Goal: Book appointment/travel/reservation

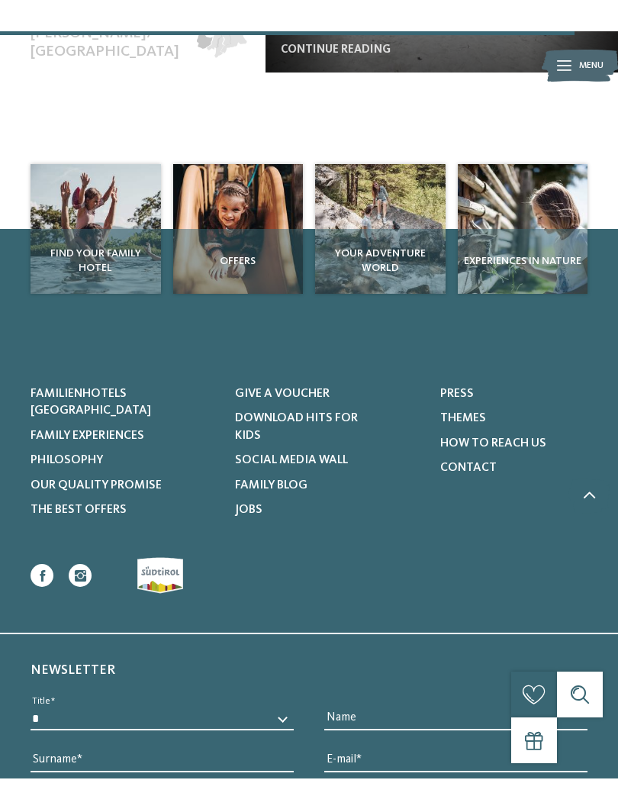
scroll to position [5355, 0]
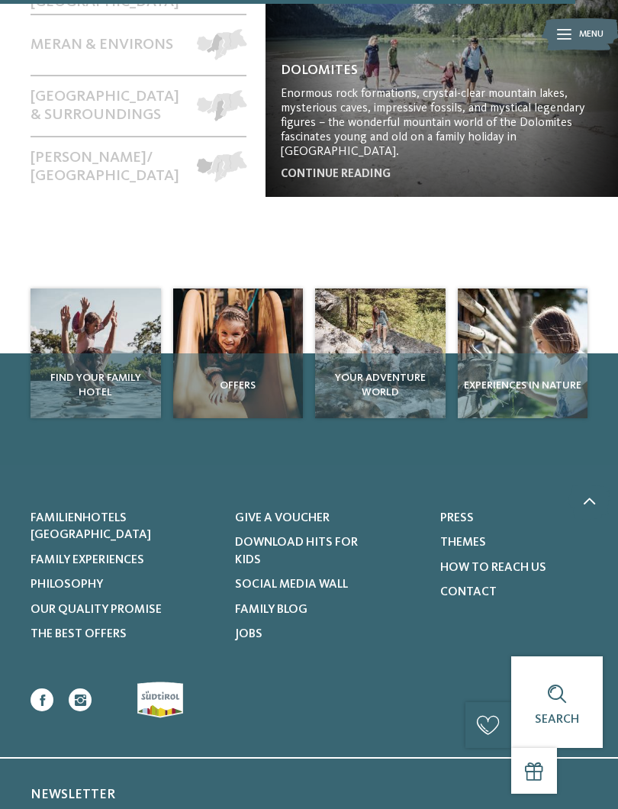
click at [98, 353] on div "Find your family hotel" at bounding box center [96, 385] width 131 height 65
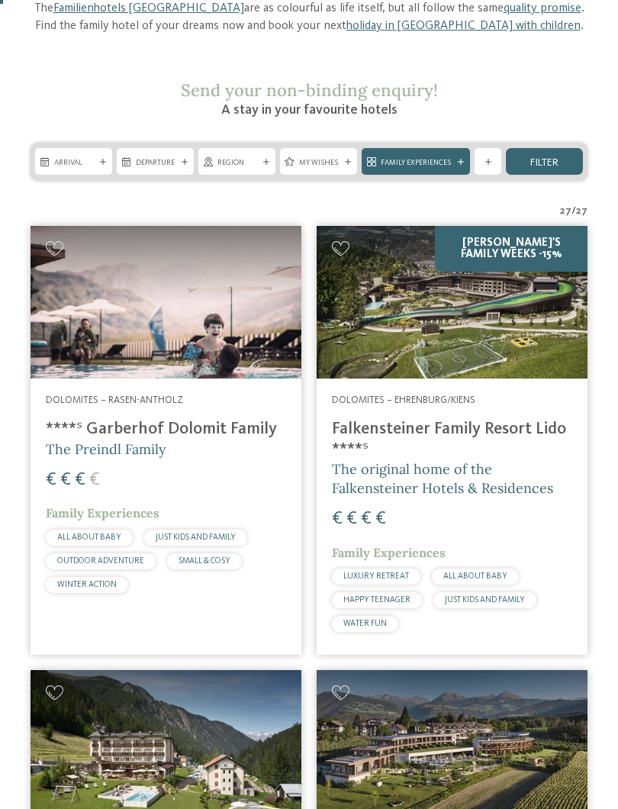
scroll to position [182, 0]
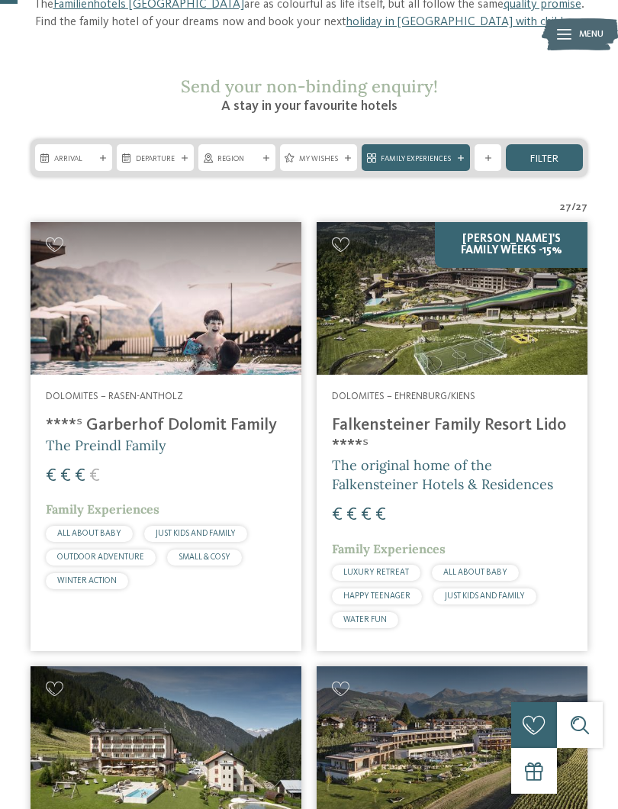
click at [487, 331] on div "[PERSON_NAME]'s Family Weeks -15%" at bounding box center [452, 298] width 271 height 153
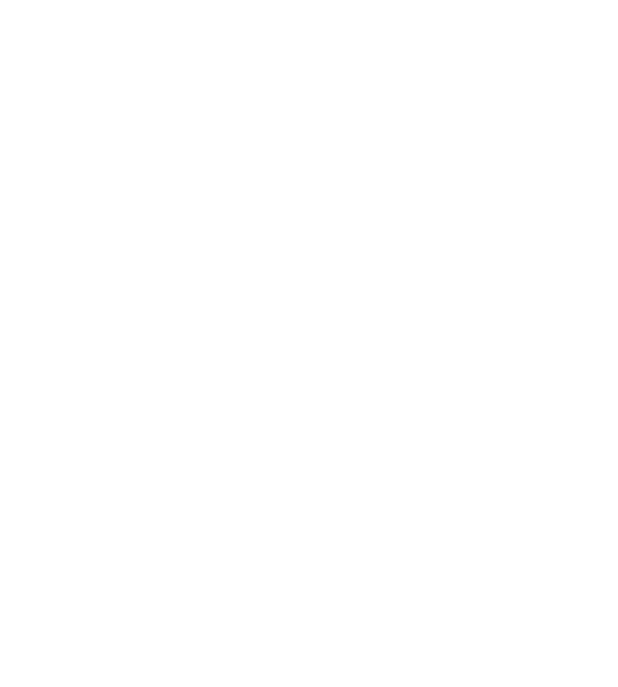
click at [83, 321] on img at bounding box center [309, 243] width 618 height 348
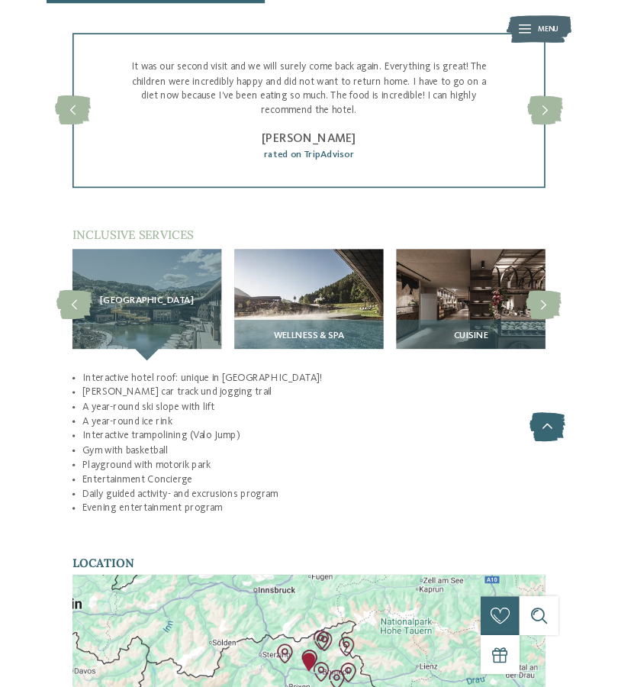
scroll to position [2105, 0]
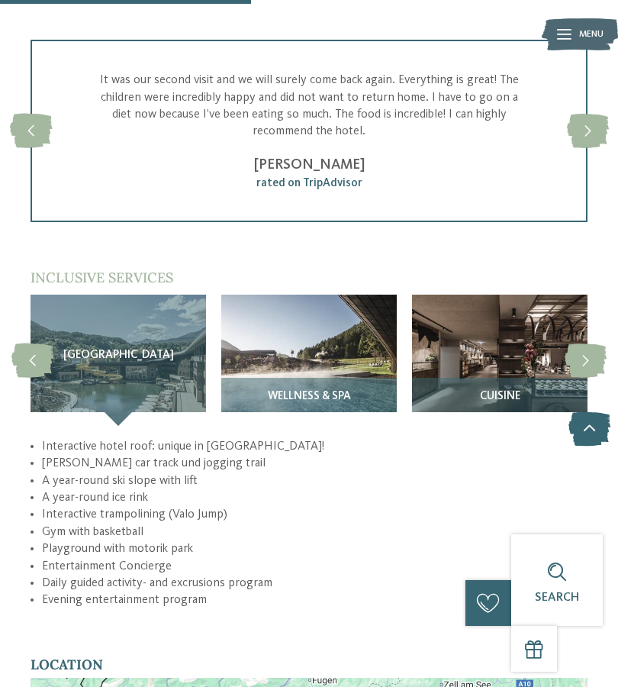
click at [67, 369] on div "Sky Adventure Park" at bounding box center [119, 360] width 176 height 131
click at [73, 350] on span "Sky Adventure Park" at bounding box center [118, 356] width 111 height 13
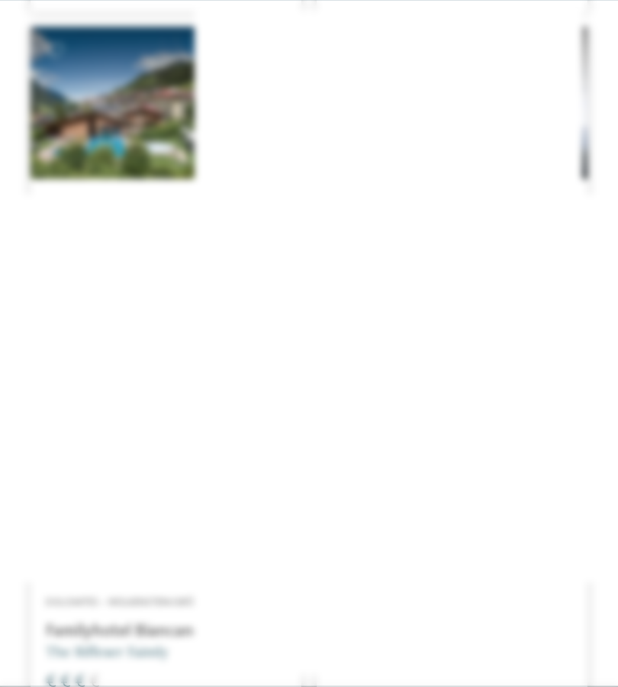
scroll to position [748, 0]
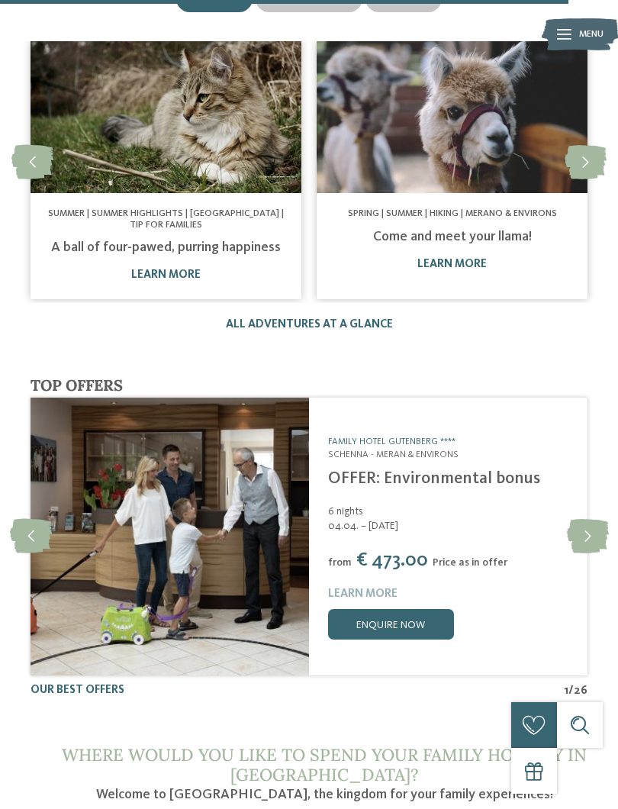
scroll to position [5156, 0]
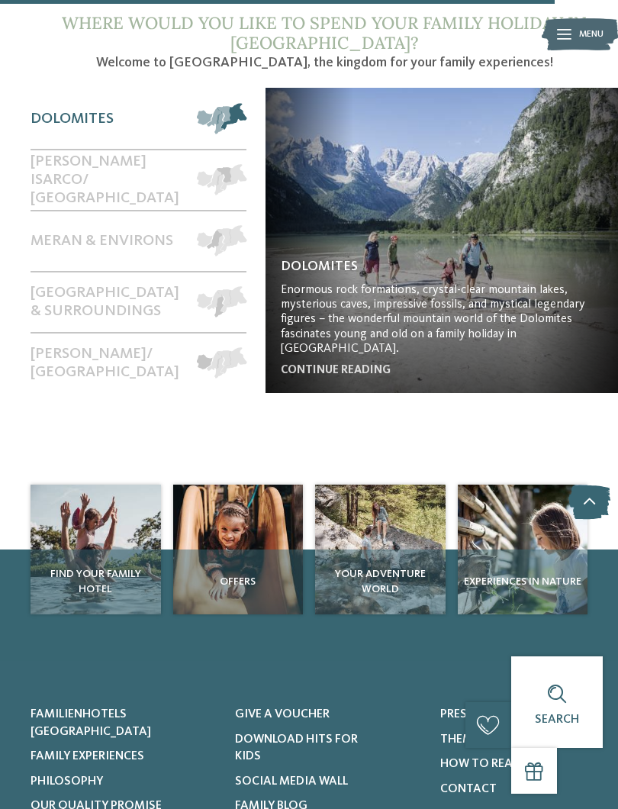
click at [82, 567] on span "Find your family hotel" at bounding box center [95, 582] width 123 height 30
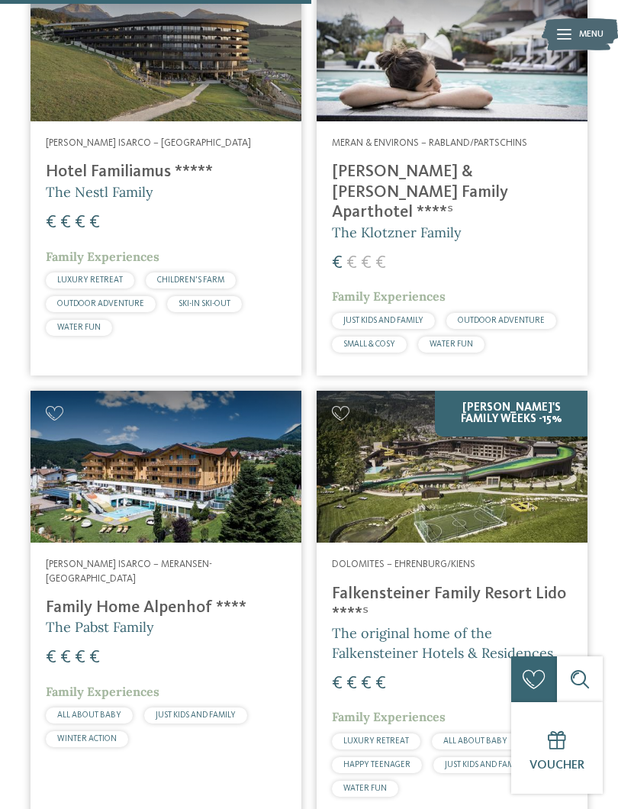
scroll to position [3470, 0]
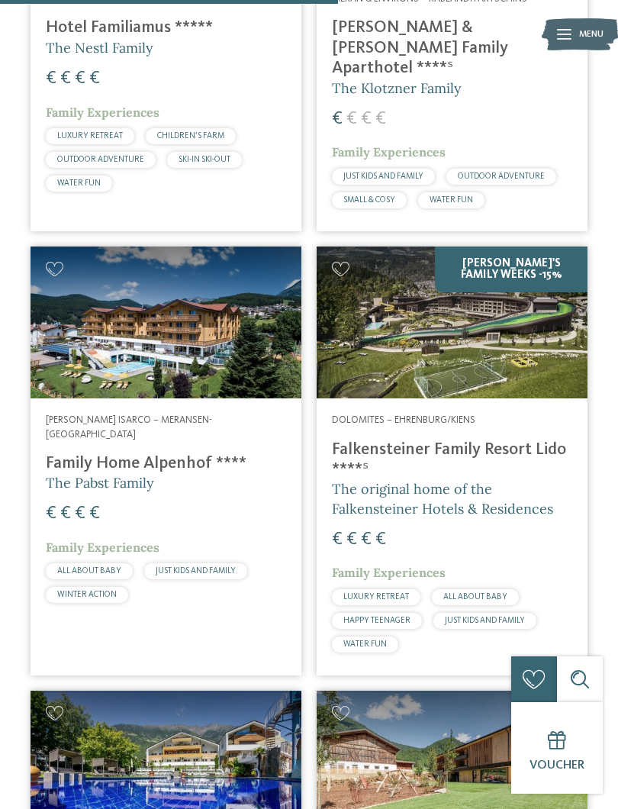
click at [556, 273] on div "[PERSON_NAME]'s Family Weeks -15%" at bounding box center [452, 323] width 271 height 153
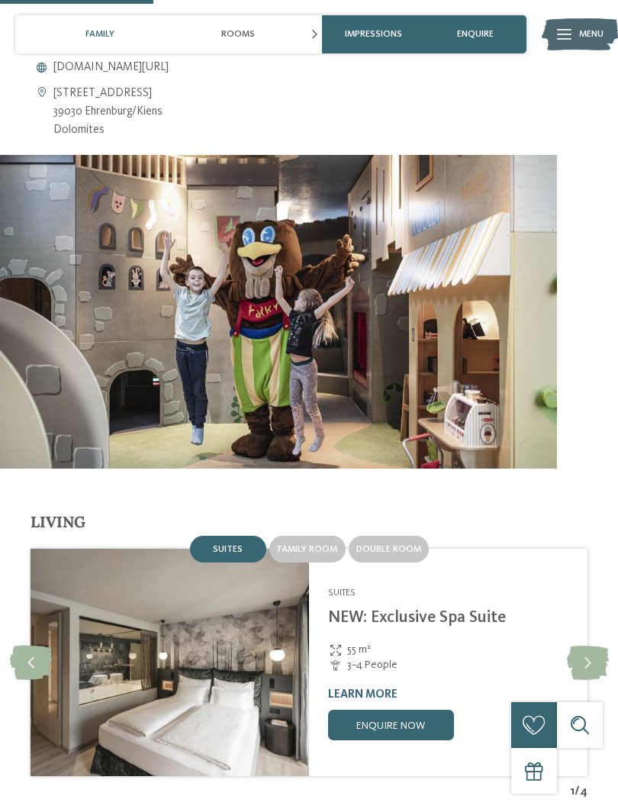
scroll to position [1313, 0]
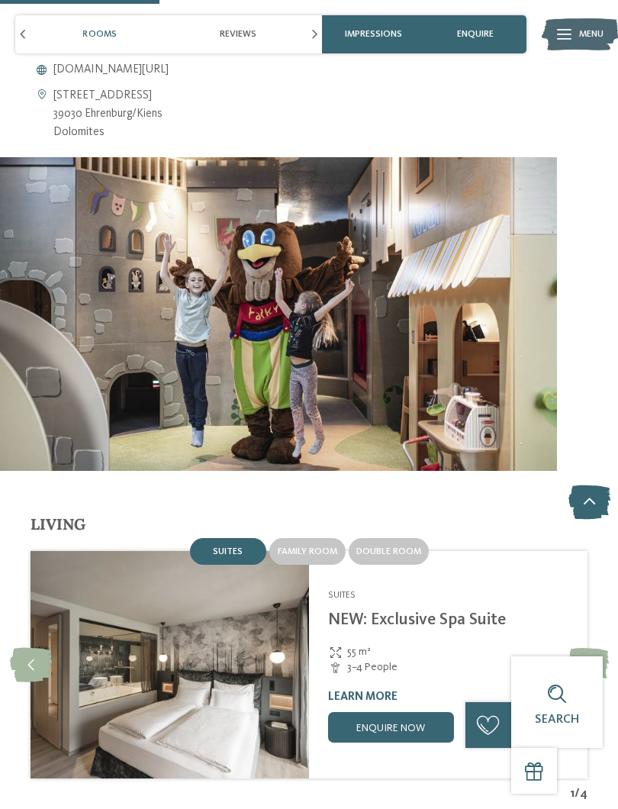
click at [363, 31] on span "Impressions" at bounding box center [373, 34] width 57 height 11
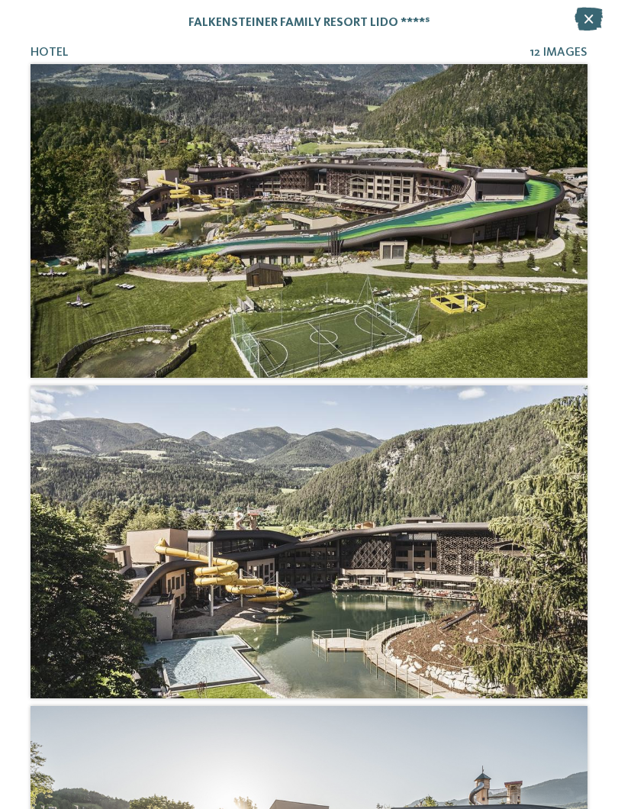
click at [73, 318] on div at bounding box center [309, 221] width 557 height 314
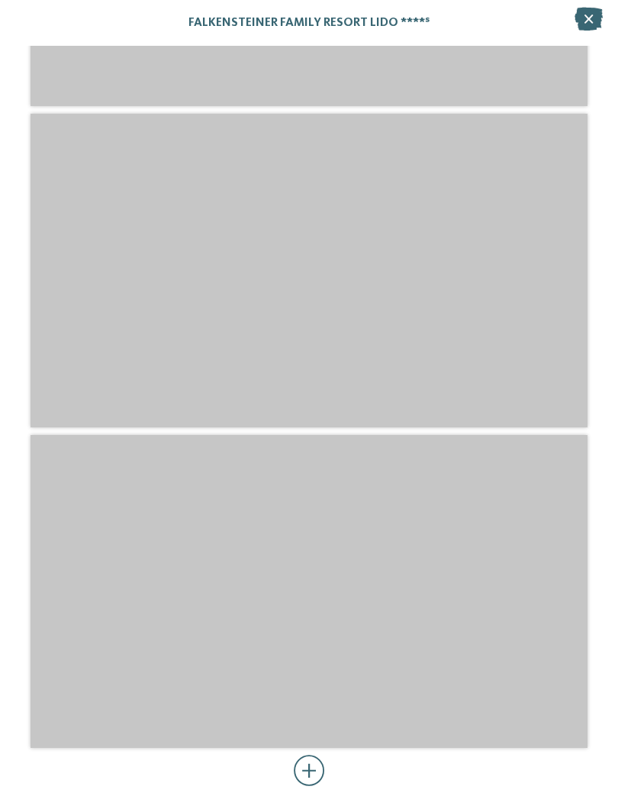
scroll to position [4412, 0]
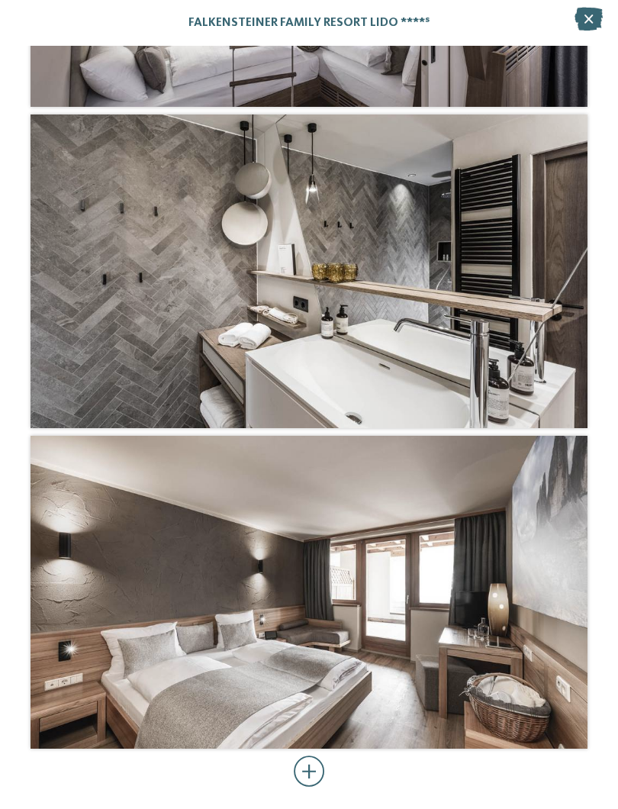
click at [302, 686] on div at bounding box center [309, 771] width 31 height 31
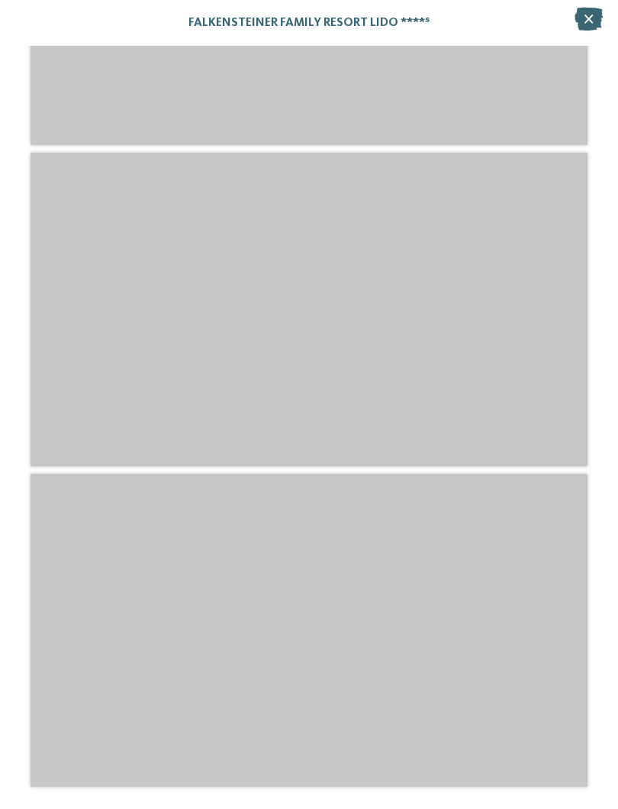
scroll to position [7905, 0]
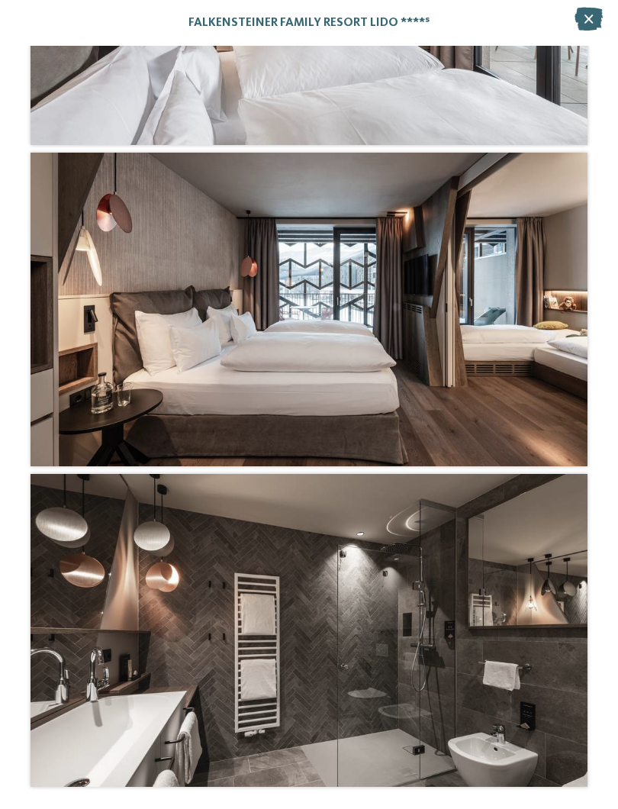
click at [574, 30] on div "Falkensteiner Family Resort Lido ****ˢ" at bounding box center [309, 23] width 618 height 46
click at [583, 23] on icon at bounding box center [589, 19] width 28 height 23
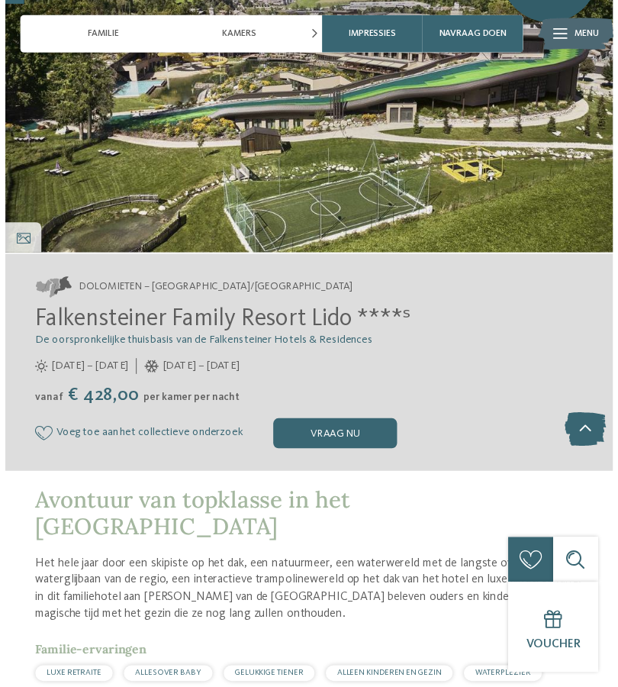
scroll to position [160, 0]
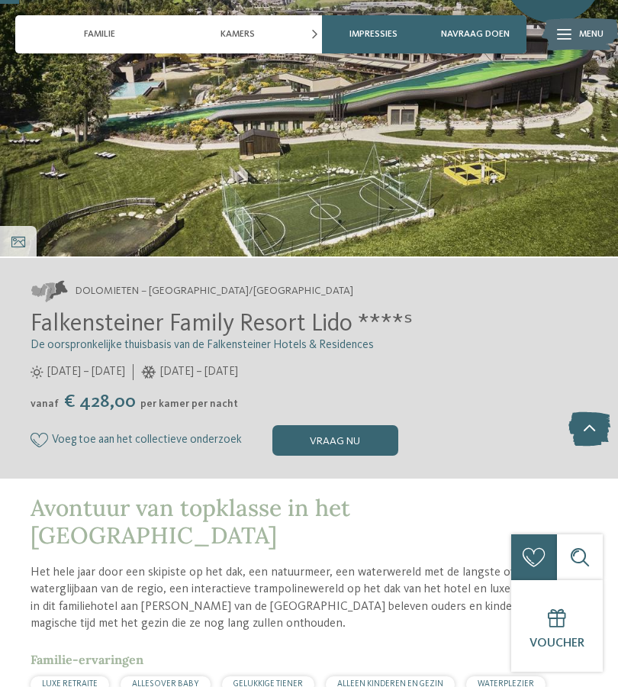
click at [54, 366] on font "03/07 – 16/11/2025" at bounding box center [86, 371] width 78 height 11
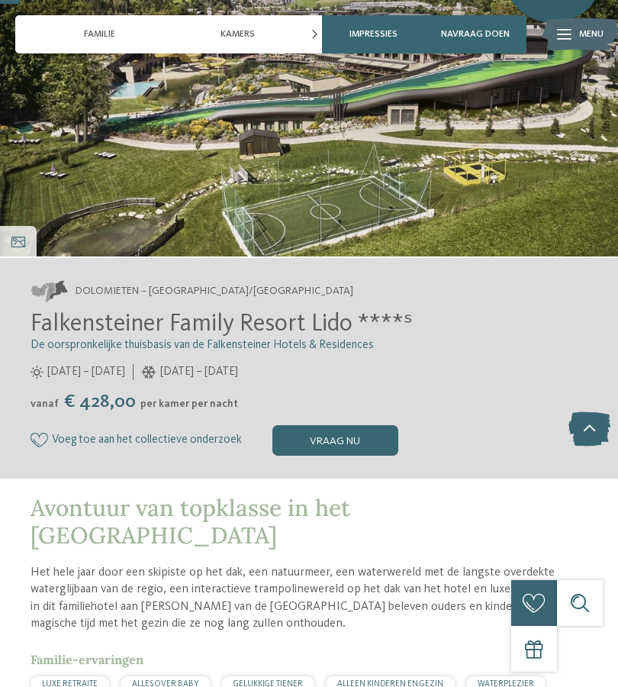
click at [321, 440] on font "vraag nu" at bounding box center [335, 441] width 50 height 11
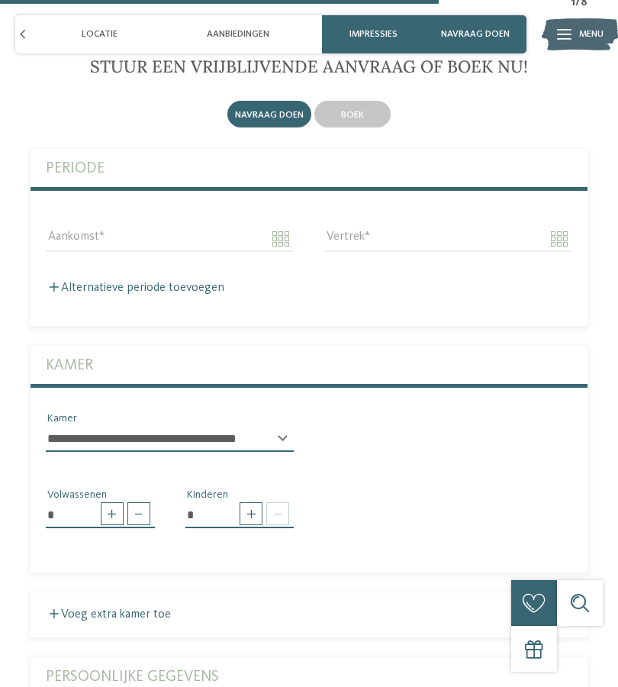
scroll to position [3725, 0]
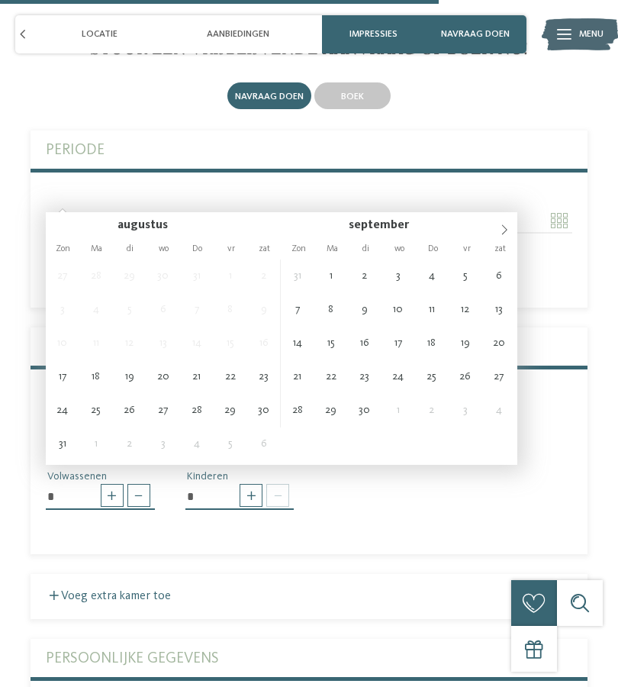
click at [508, 227] on icon at bounding box center [504, 229] width 11 height 11
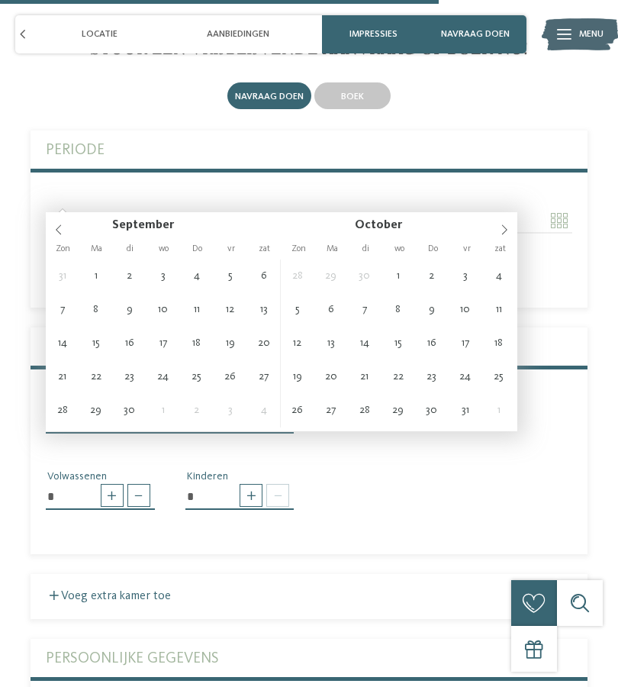
click at [506, 230] on icon at bounding box center [504, 230] width 5 height 10
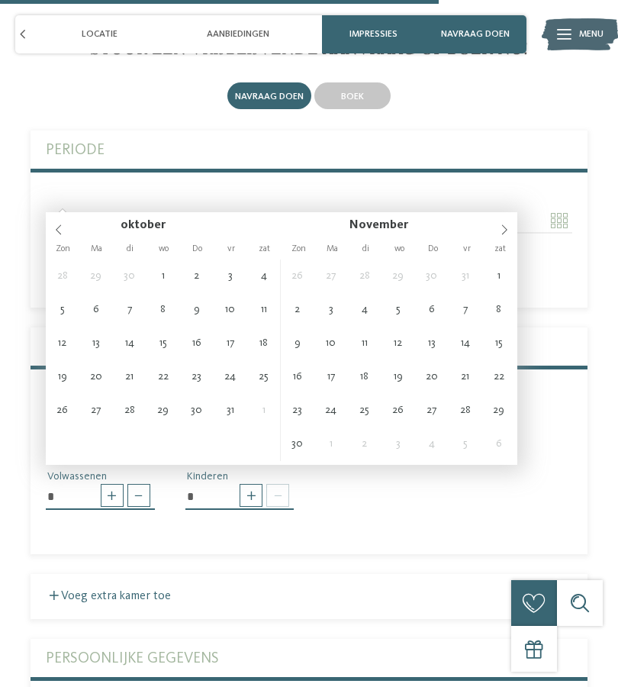
click at [505, 231] on icon at bounding box center [504, 229] width 11 height 11
click at [502, 228] on icon at bounding box center [504, 229] width 11 height 11
type input "****"
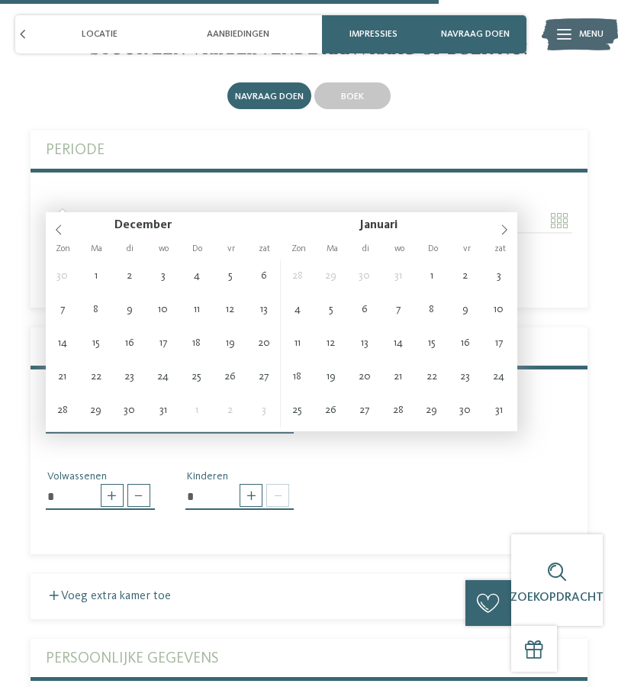
click at [506, 231] on icon at bounding box center [504, 229] width 11 height 11
type input "****"
click at [506, 231] on icon at bounding box center [504, 229] width 11 height 11
click at [502, 229] on icon at bounding box center [504, 229] width 11 height 11
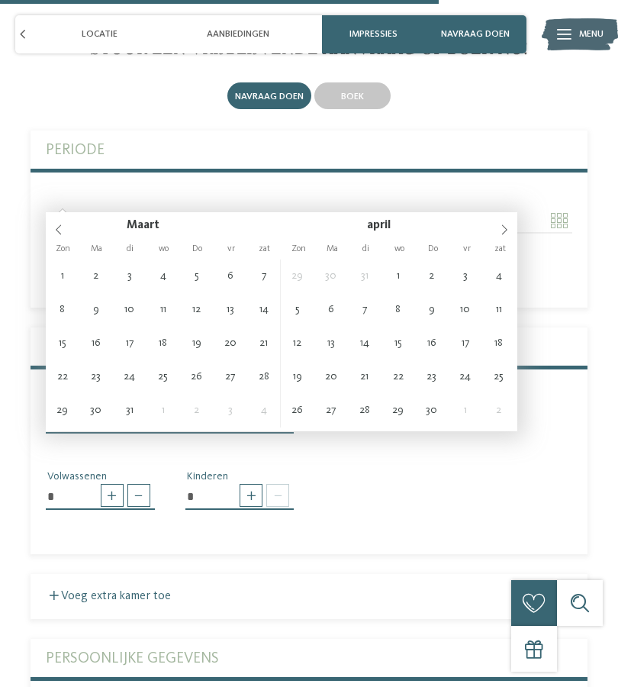
click at [503, 229] on icon at bounding box center [504, 229] width 11 height 11
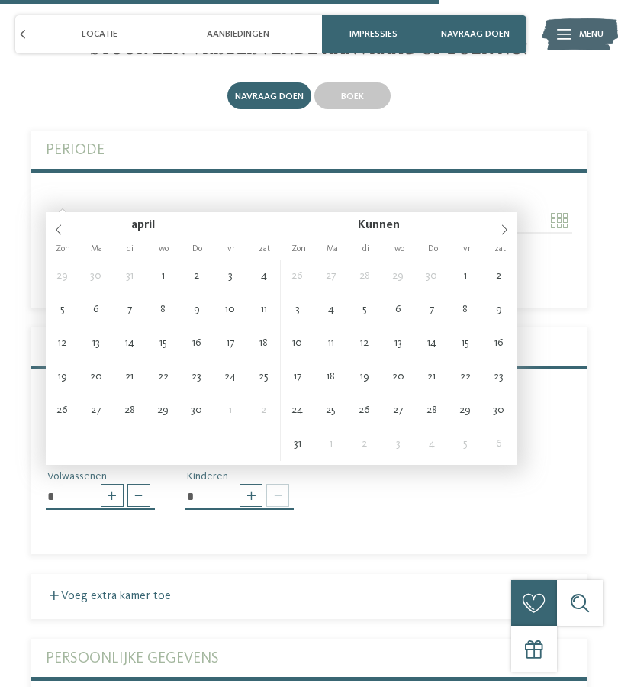
click at [502, 229] on icon at bounding box center [504, 229] width 11 height 11
click at [505, 233] on icon at bounding box center [504, 229] width 11 height 11
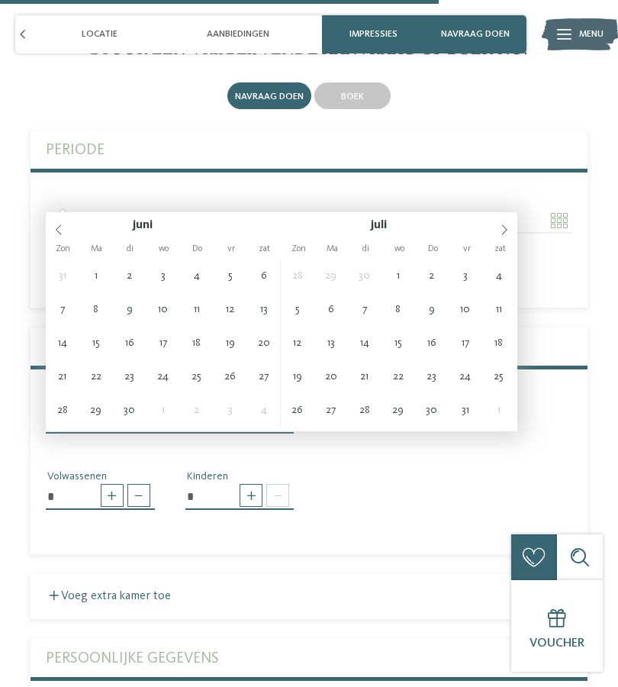
type input "**********"
type input "****"
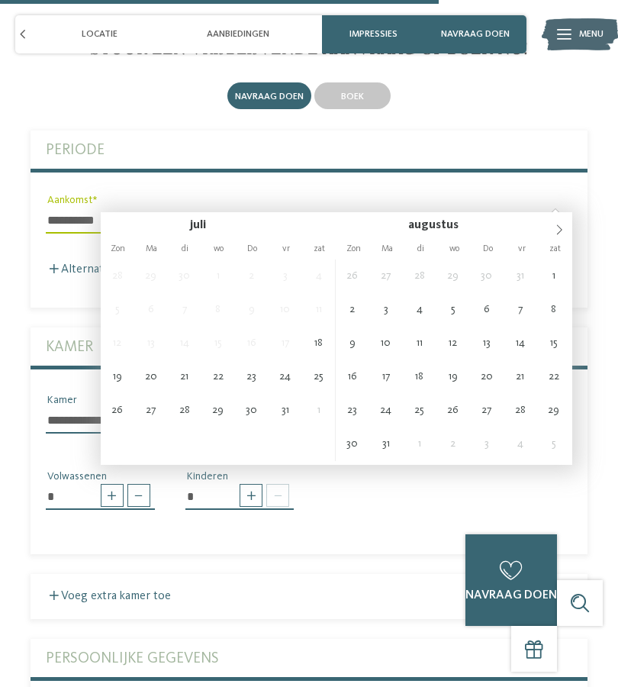
type input "**********"
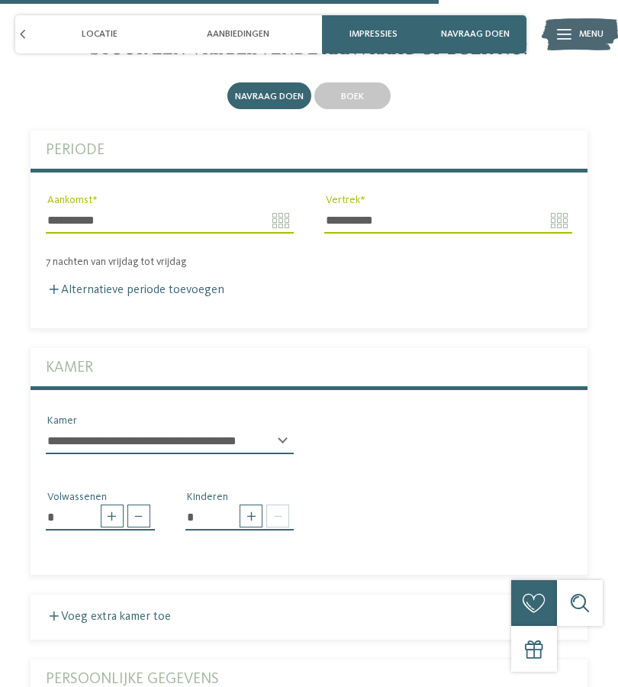
click at [56, 428] on select "**********" at bounding box center [170, 441] width 248 height 26
click at [247, 507] on input "*" at bounding box center [239, 518] width 109 height 26
click at [255, 505] on span at bounding box center [251, 516] width 23 height 23
type input "*"
click at [250, 505] on span at bounding box center [251, 516] width 23 height 23
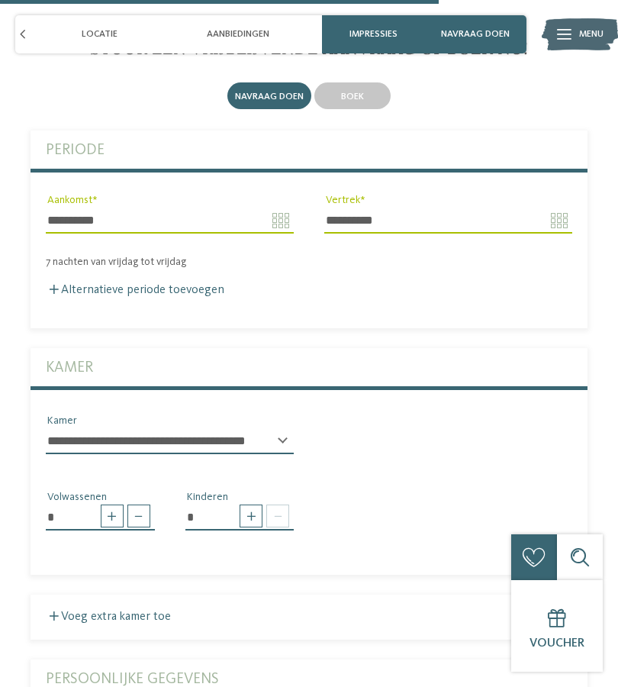
click at [247, 505] on span at bounding box center [251, 516] width 23 height 23
click at [245, 505] on span at bounding box center [251, 516] width 23 height 23
click at [249, 505] on span at bounding box center [251, 516] width 23 height 23
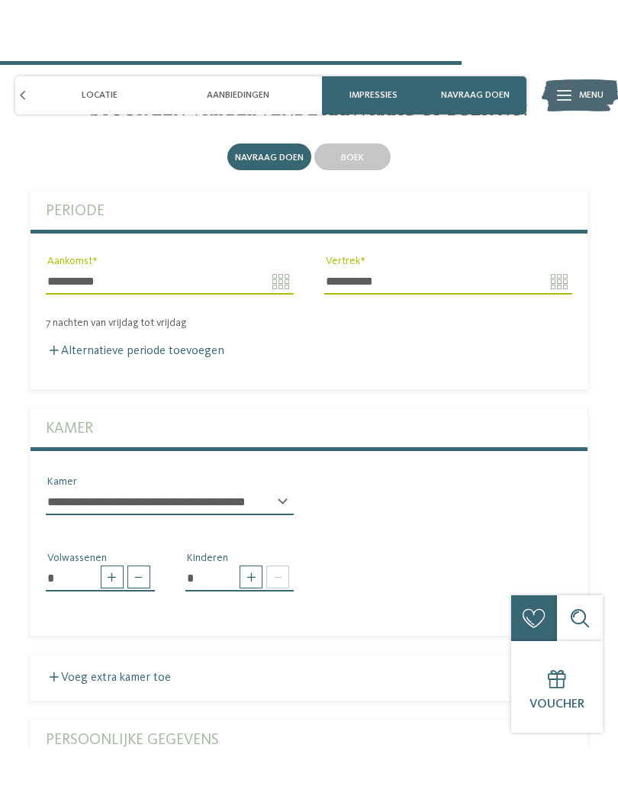
scroll to position [3844, 0]
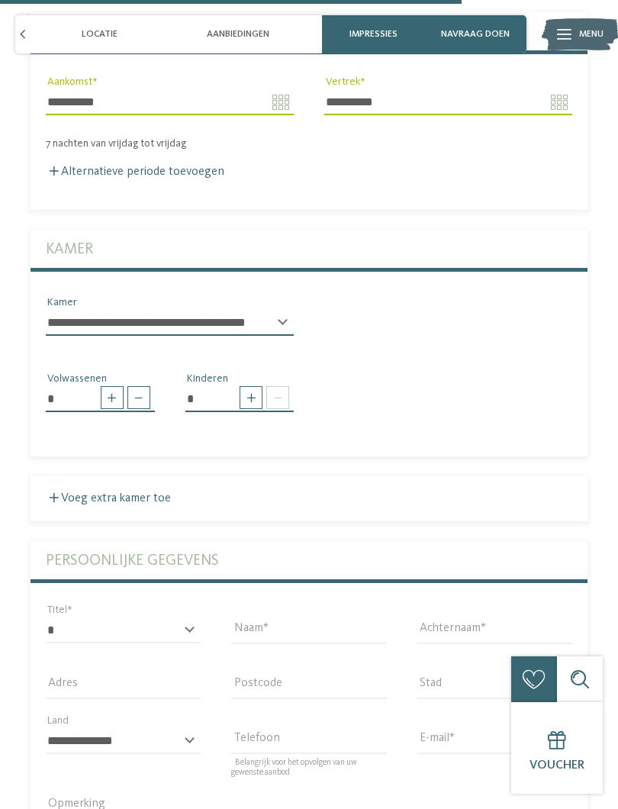
type input "**********"
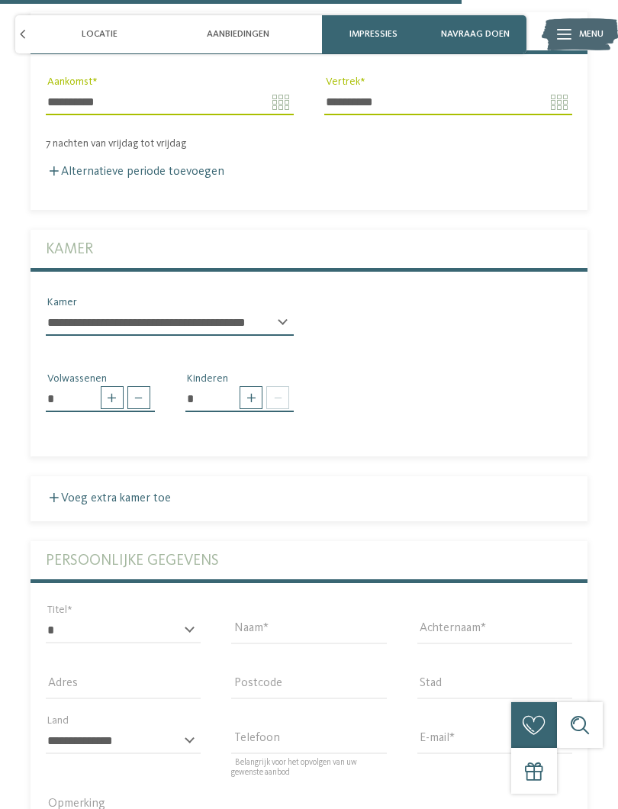
click at [246, 386] on span at bounding box center [251, 397] width 23 height 23
click at [247, 386] on span at bounding box center [251, 397] width 23 height 23
click at [246, 386] on span at bounding box center [251, 397] width 23 height 23
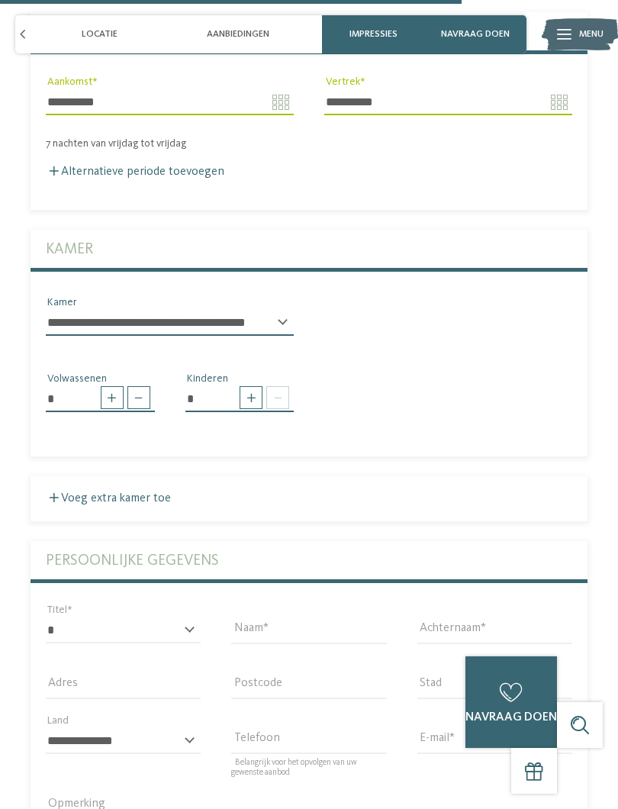
click at [186, 386] on input "*" at bounding box center [239, 399] width 109 height 26
click at [192, 386] on input "*" at bounding box center [239, 399] width 109 height 26
click at [59, 310] on select "**********" at bounding box center [170, 323] width 248 height 26
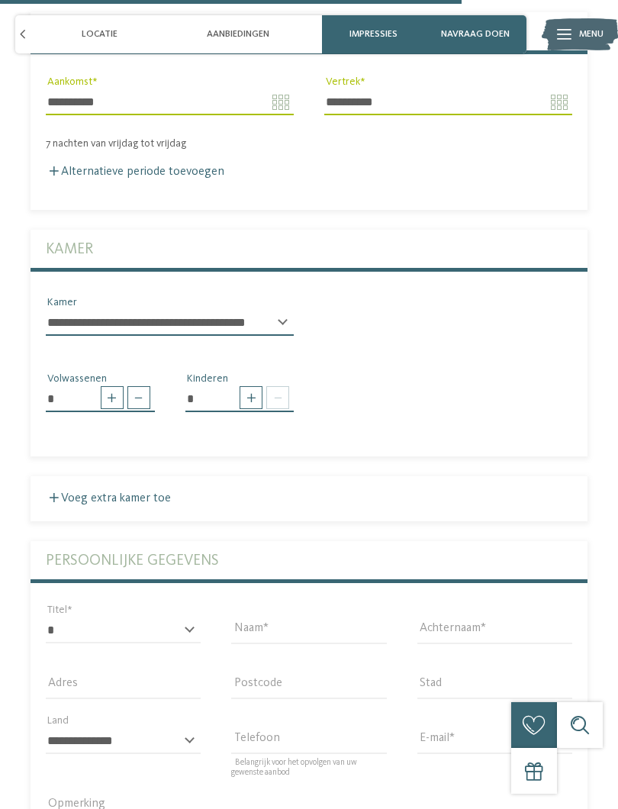
click at [243, 386] on span at bounding box center [251, 397] width 23 height 23
click at [58, 493] on span at bounding box center [54, 497] width 9 height 9
click at [250, 386] on span at bounding box center [251, 397] width 23 height 23
click at [248, 386] on span at bounding box center [251, 397] width 23 height 23
click at [244, 386] on span at bounding box center [251, 397] width 23 height 23
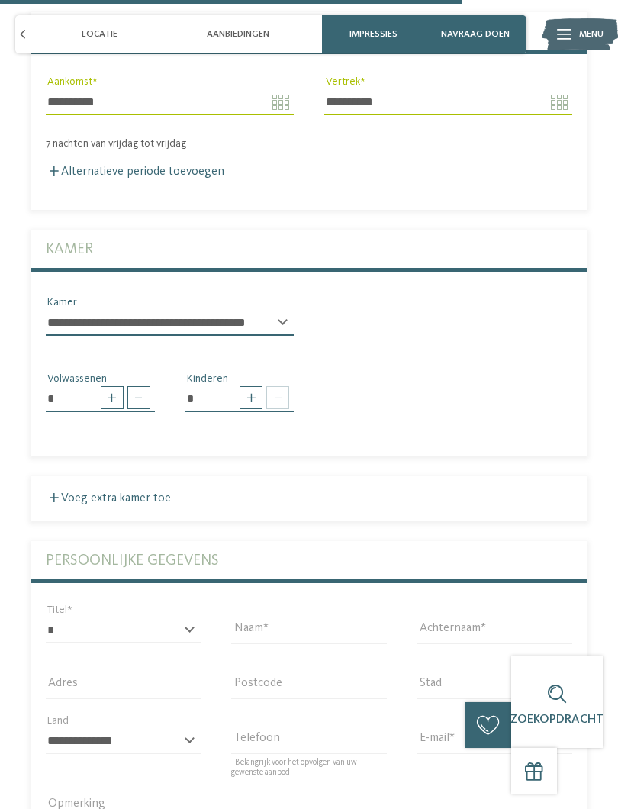
click at [104, 386] on span at bounding box center [112, 397] width 23 height 23
click at [108, 386] on span at bounding box center [112, 397] width 23 height 23
click at [111, 310] on select "**********" at bounding box center [170, 323] width 248 height 26
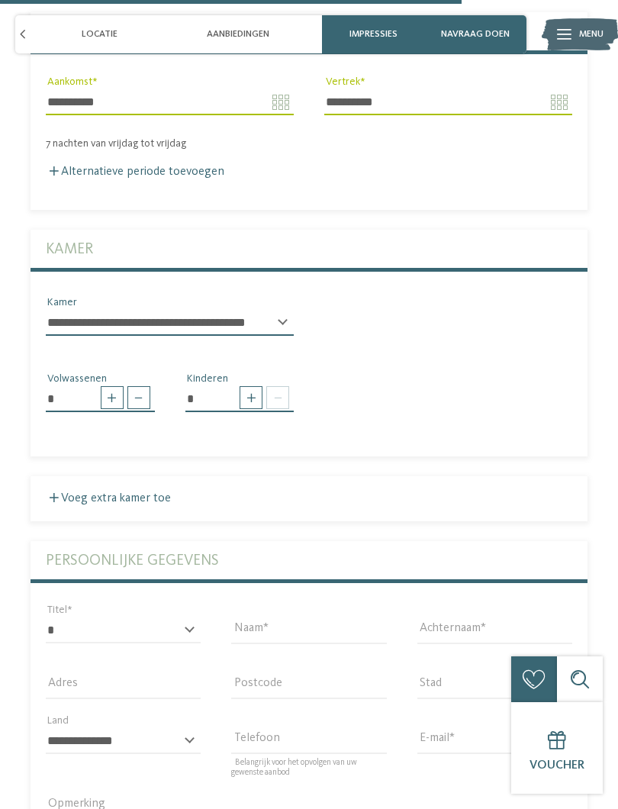
select select "*****"
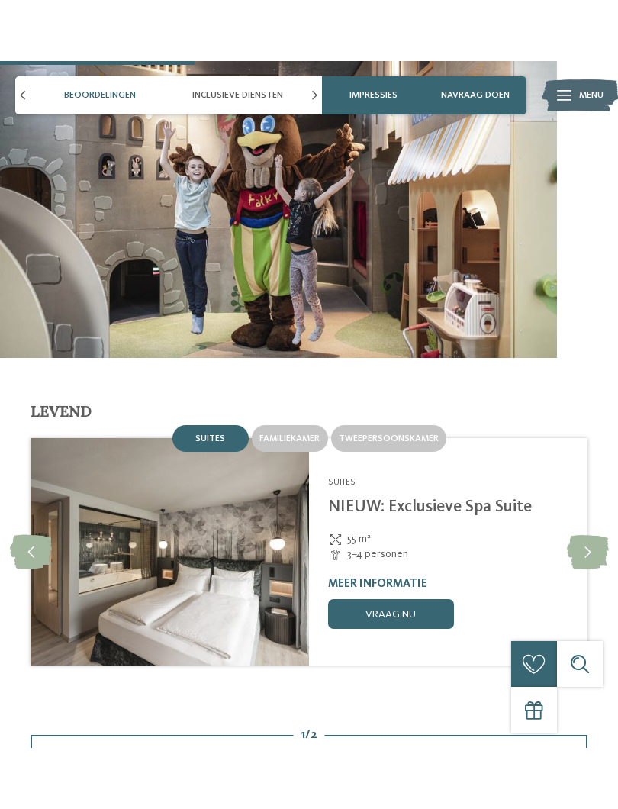
scroll to position [1634, 0]
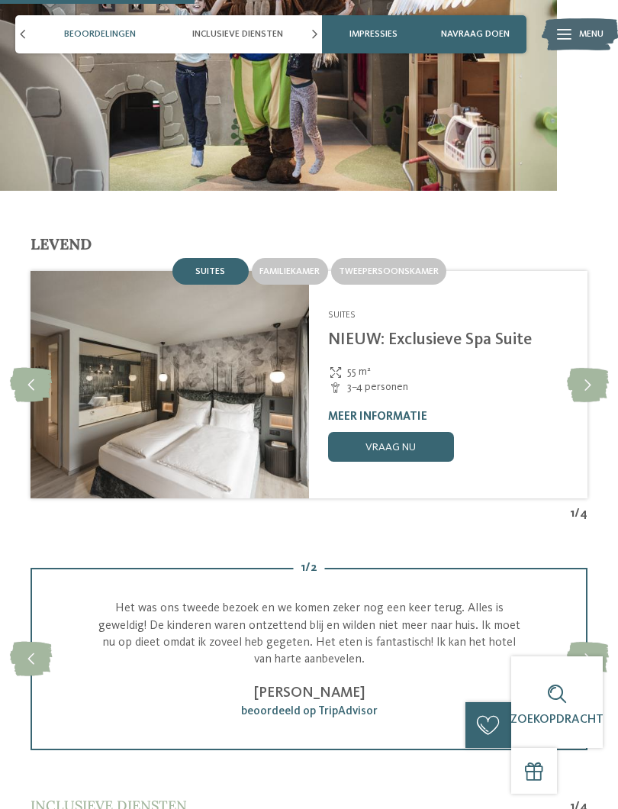
click at [297, 260] on div "Familiekamer" at bounding box center [290, 271] width 76 height 27
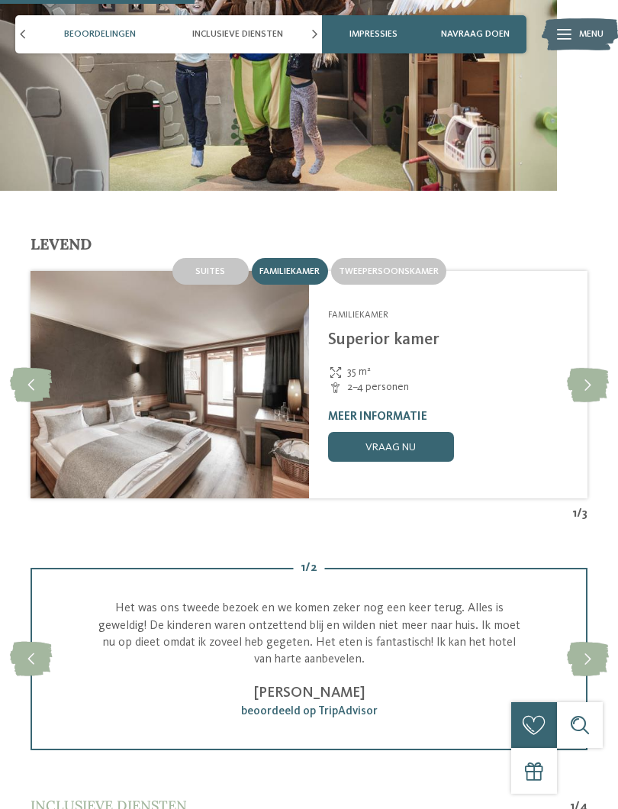
click at [589, 368] on icon at bounding box center [588, 385] width 42 height 34
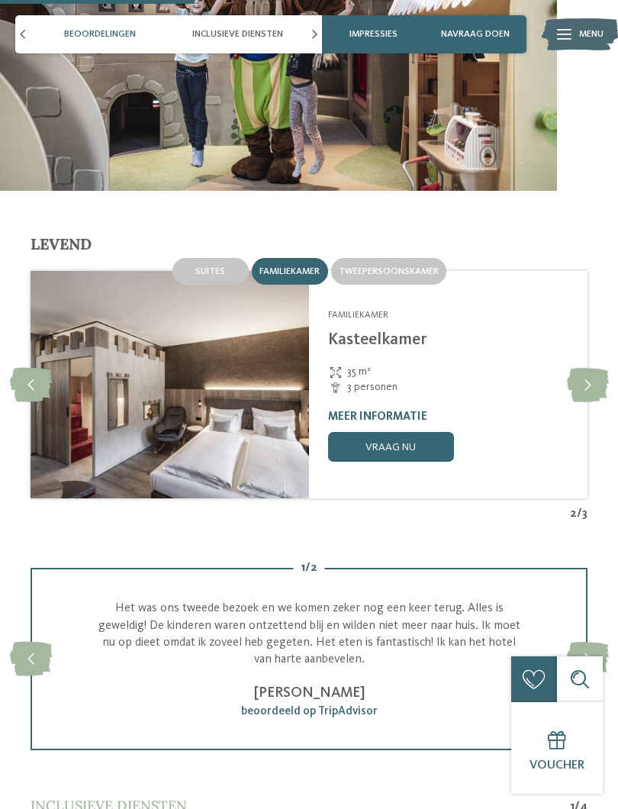
click at [590, 368] on icon at bounding box center [588, 385] width 42 height 34
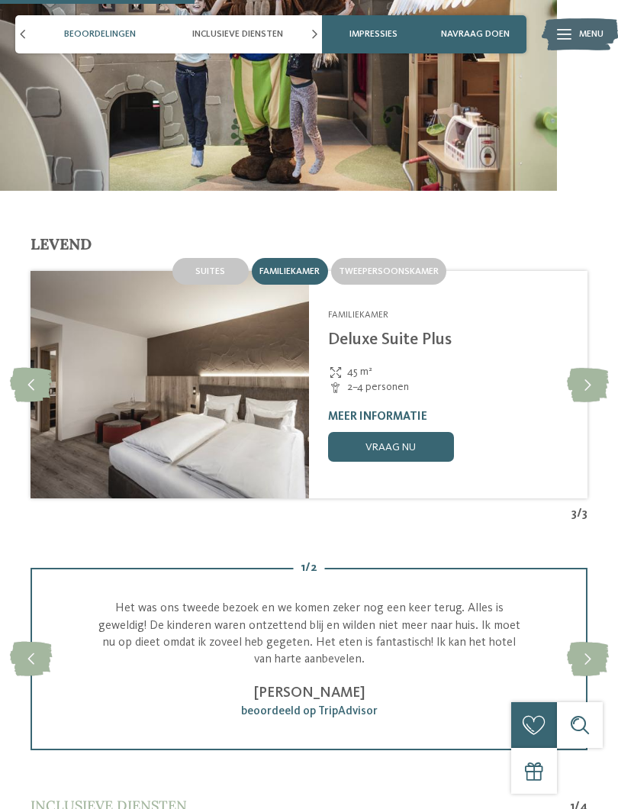
click at [588, 368] on icon at bounding box center [588, 385] width 42 height 34
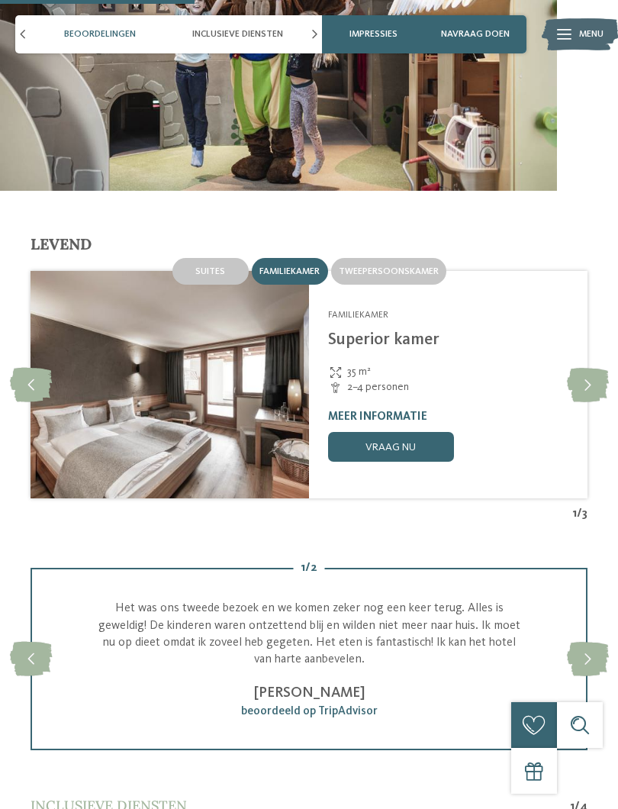
click at [585, 342] on div "Falkensteiner Family Resort Lido ****S Ehrenburg/Kiens - Dolomieten Familiekame…" at bounding box center [448, 385] width 279 height 229
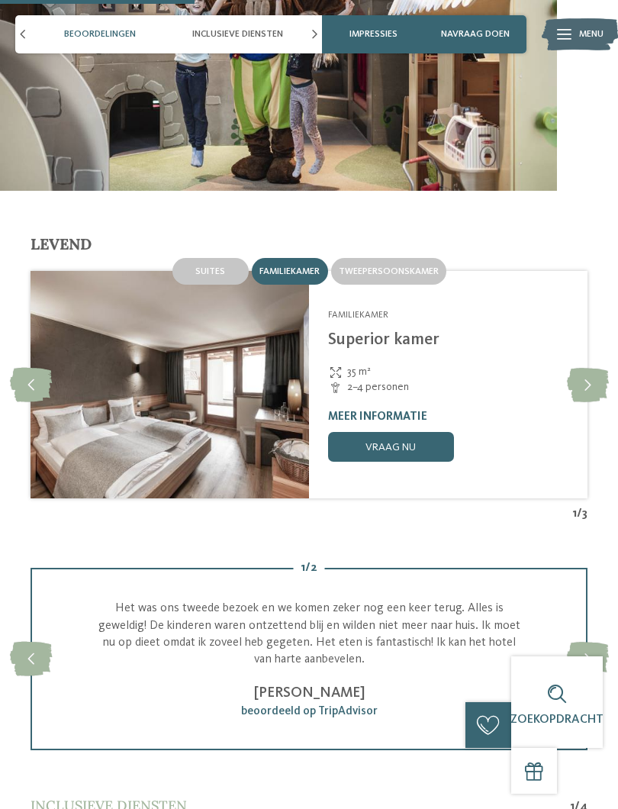
click at [591, 368] on icon at bounding box center [588, 385] width 42 height 34
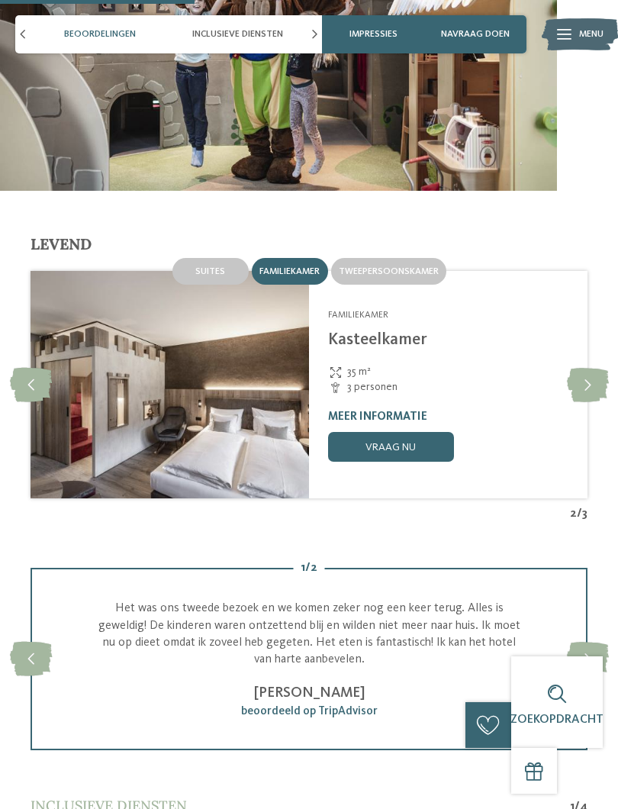
click at [596, 368] on icon at bounding box center [588, 385] width 42 height 34
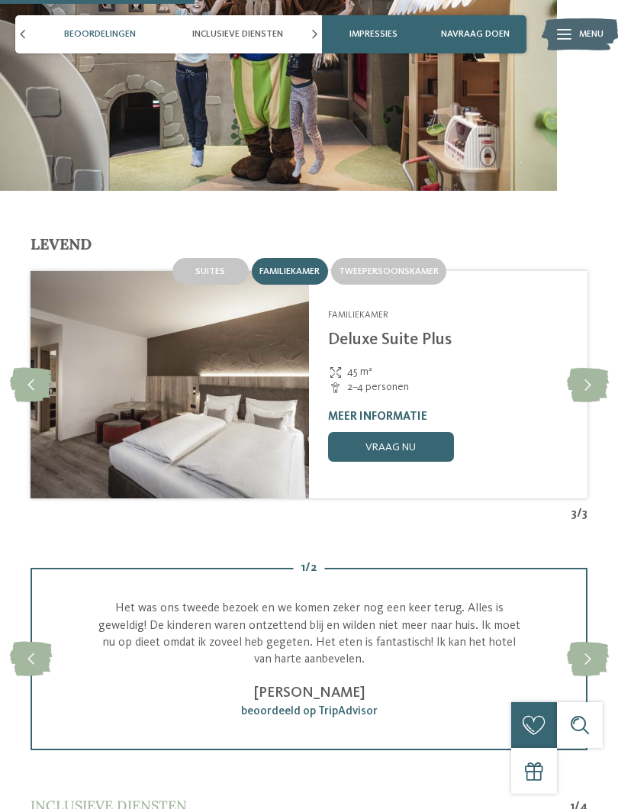
click at [595, 368] on icon at bounding box center [588, 385] width 42 height 34
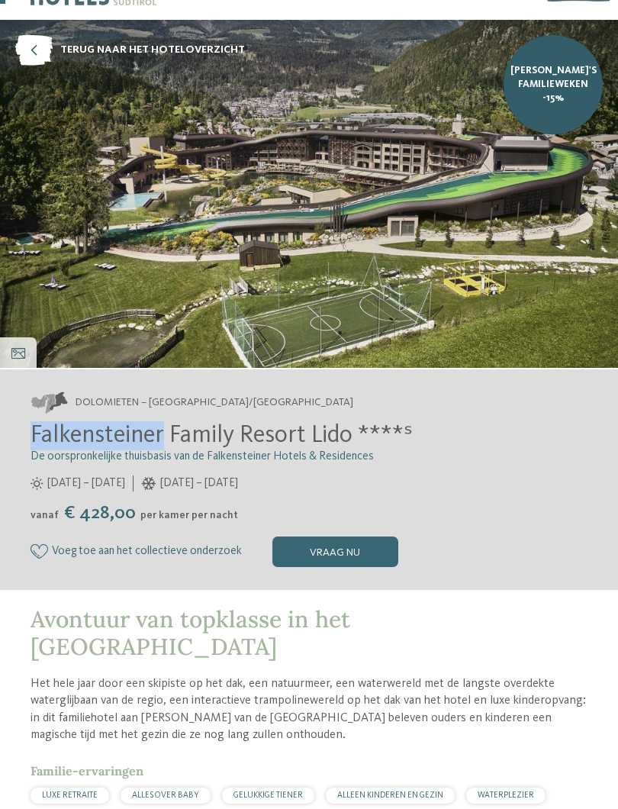
scroll to position [45, 0]
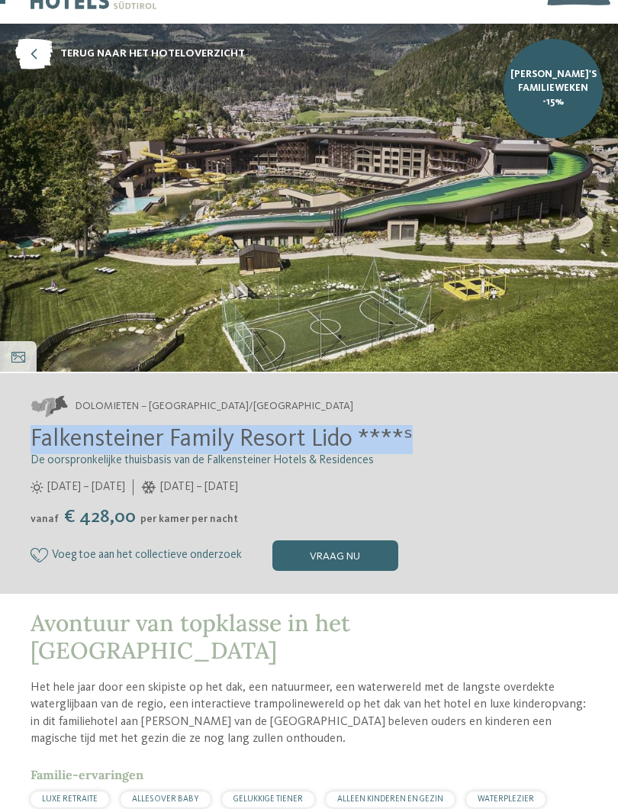
copy font "Falkensteiner Family Resort Lido ****ˢ"
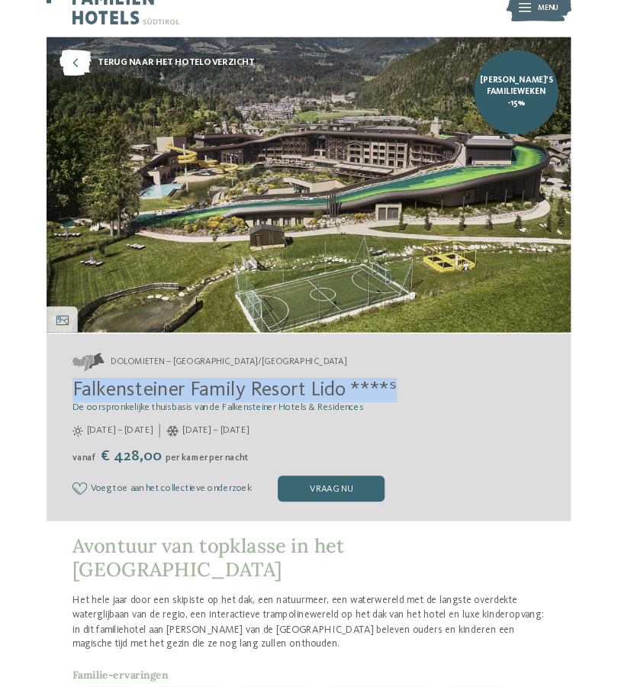
scroll to position [0, 0]
